Goal: Check status

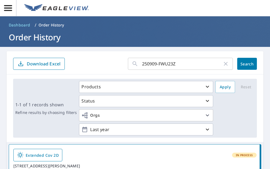
scroll to position [82, 0]
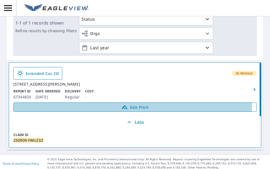
click at [126, 111] on span "Edit Pitch" at bounding box center [135, 107] width 236 height 7
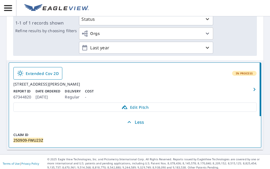
scroll to position [0, 0]
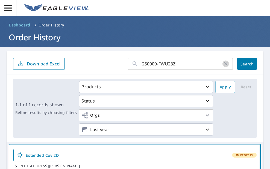
drag, startPoint x: 220, startPoint y: 64, endPoint x: 205, endPoint y: 64, distance: 15.3
click at [222, 64] on icon "button" at bounding box center [225, 64] width 7 height 7
click at [162, 62] on input "text" at bounding box center [187, 63] width 91 height 15
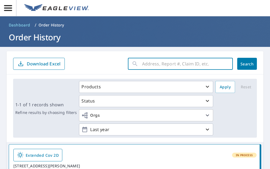
paste input "250909-H7R22U"
type input "250909-H7R22U"
click at [248, 60] on button "Search" at bounding box center [247, 64] width 20 height 12
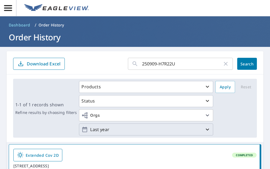
scroll to position [82, 0]
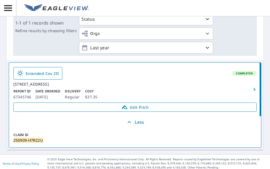
click at [138, 111] on span "Edit Pitch" at bounding box center [135, 107] width 236 height 7
